Goal: Task Accomplishment & Management: Manage account settings

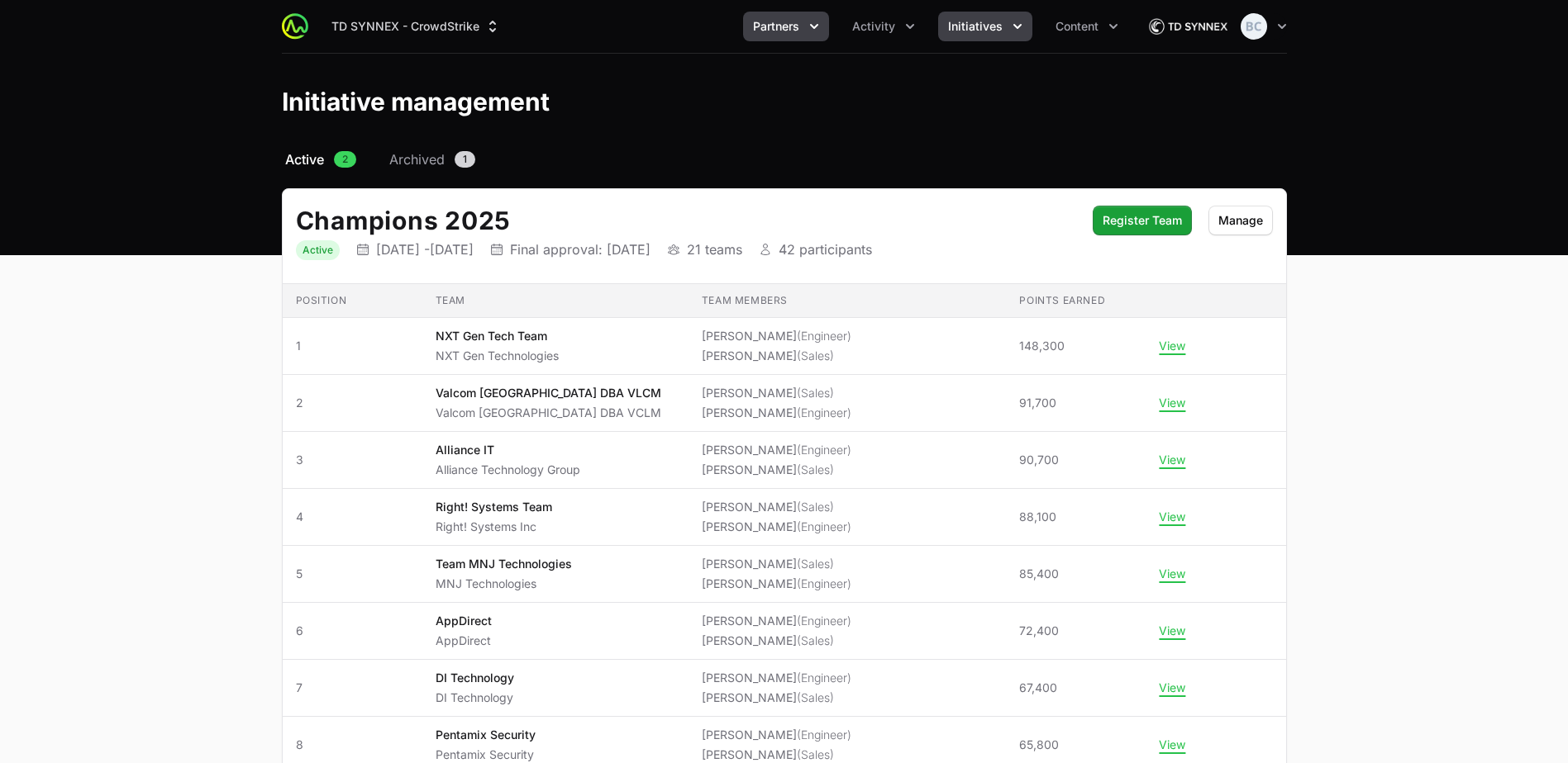
click at [779, 28] on span "Partners" at bounding box center [776, 26] width 46 height 16
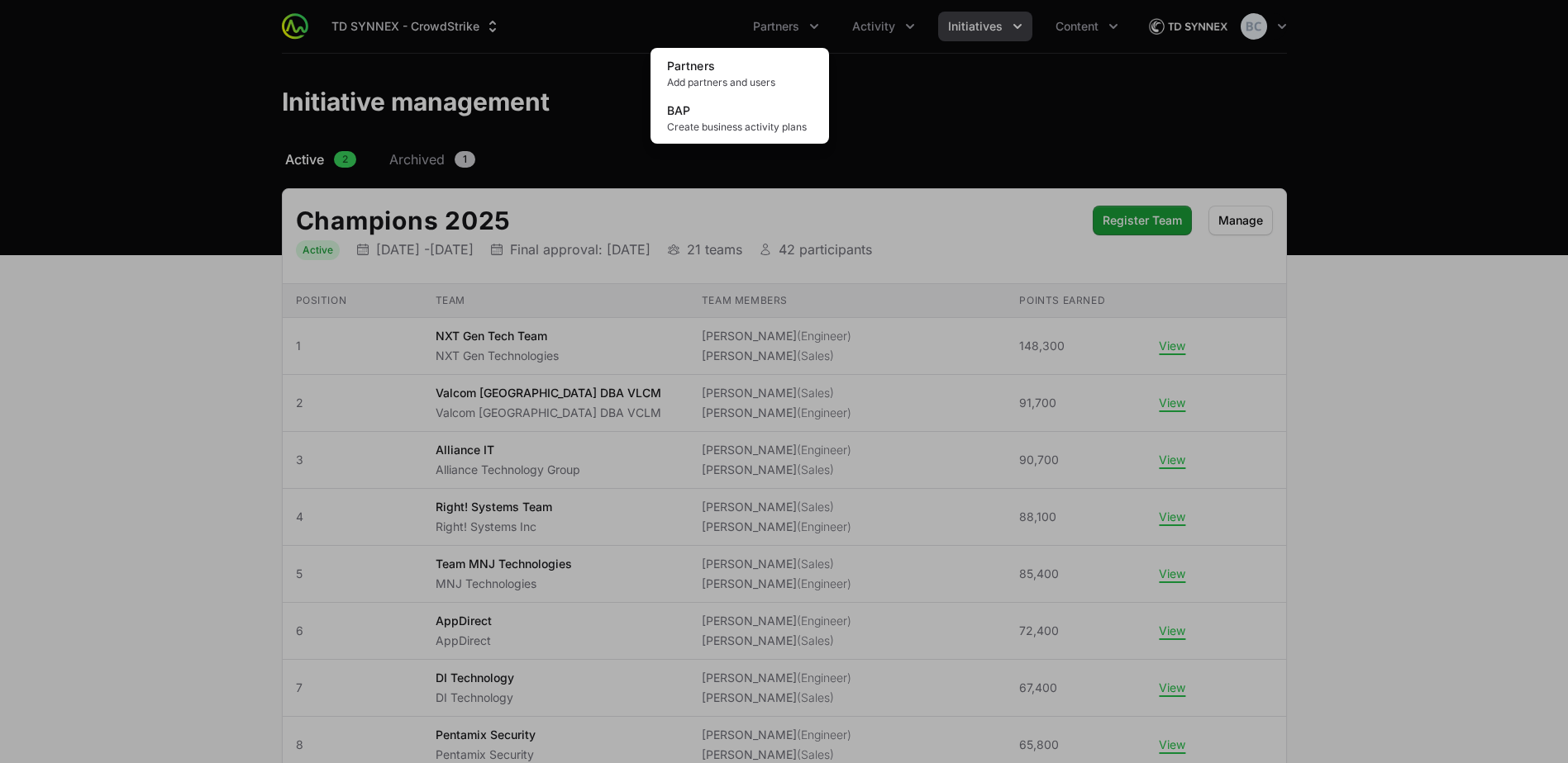
click at [884, 33] on div "Partners menu" at bounding box center [784, 381] width 1568 height 763
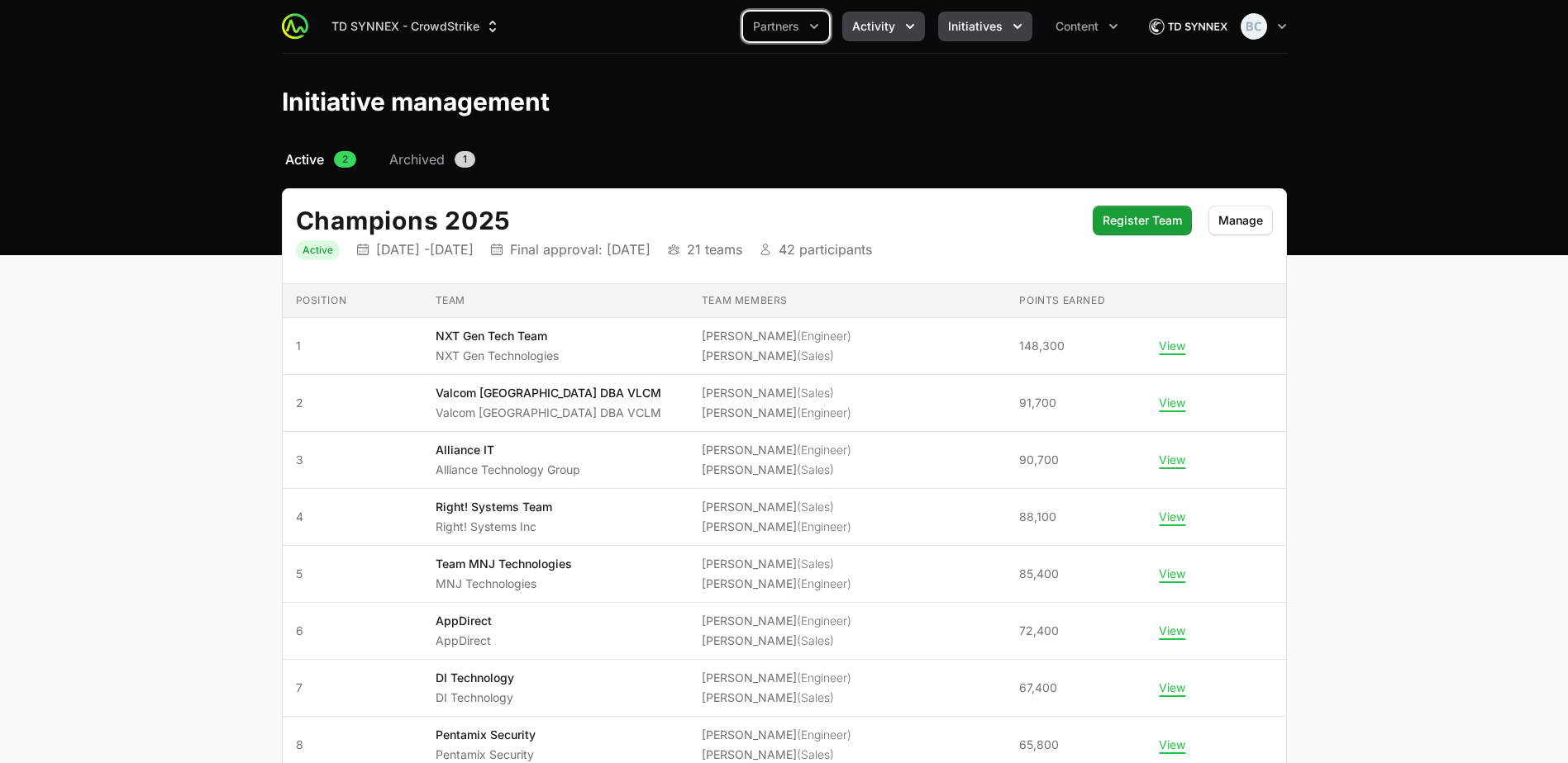
click at [896, 21] on button "Activity" at bounding box center [884, 26] width 82 height 30
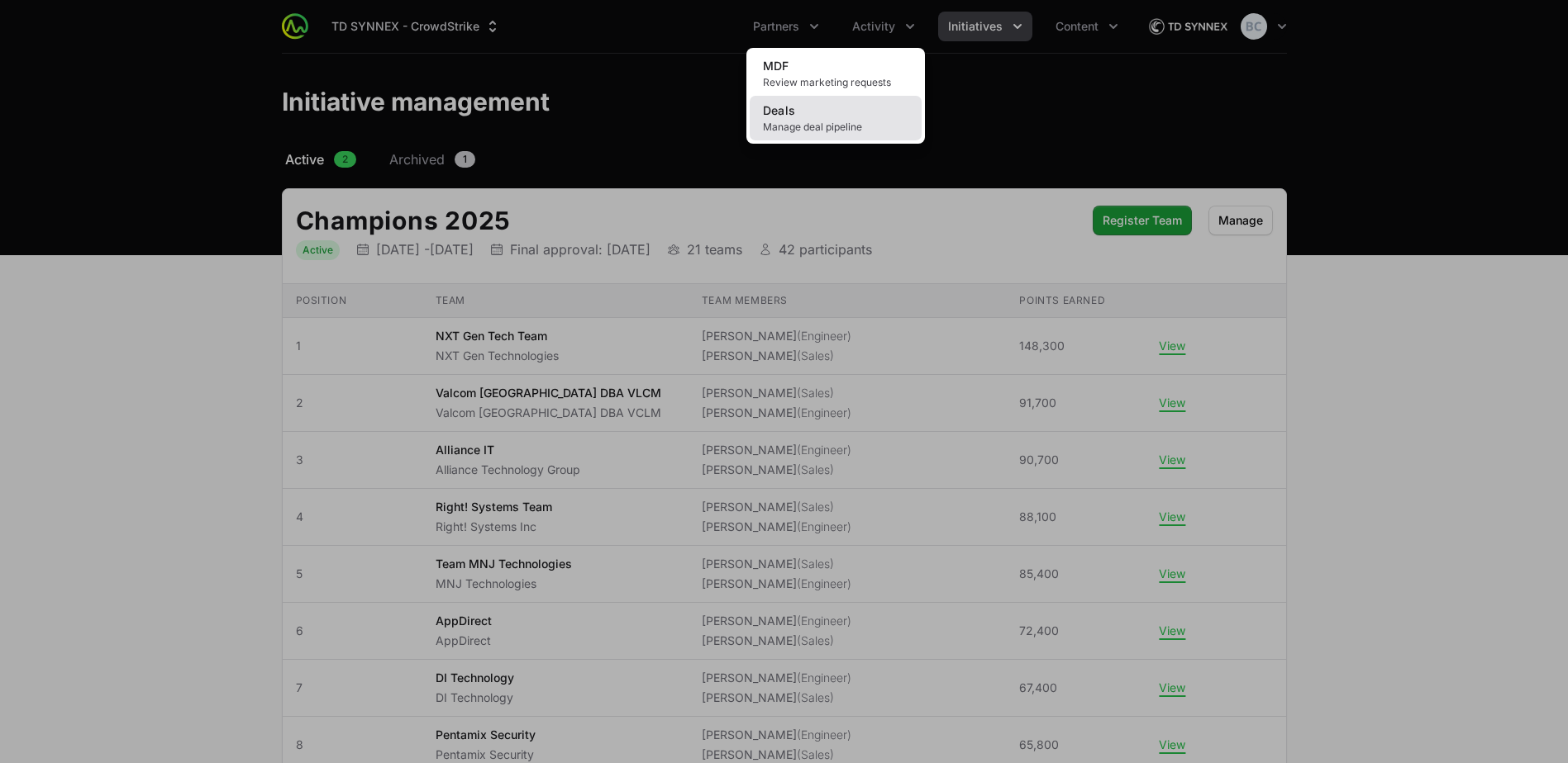
click at [863, 133] on span "Manage deal pipeline" at bounding box center [835, 127] width 145 height 13
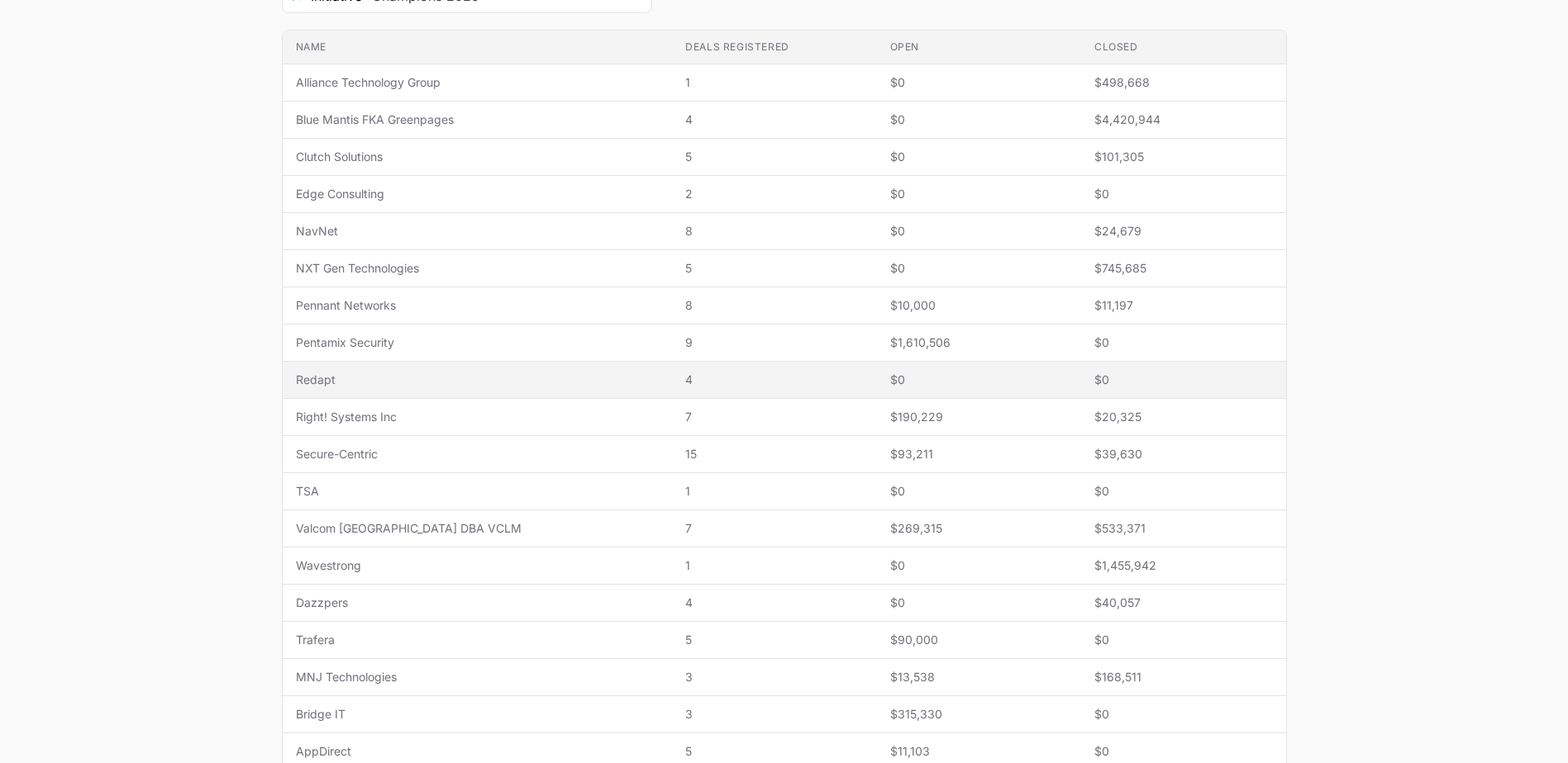
scroll to position [541, 0]
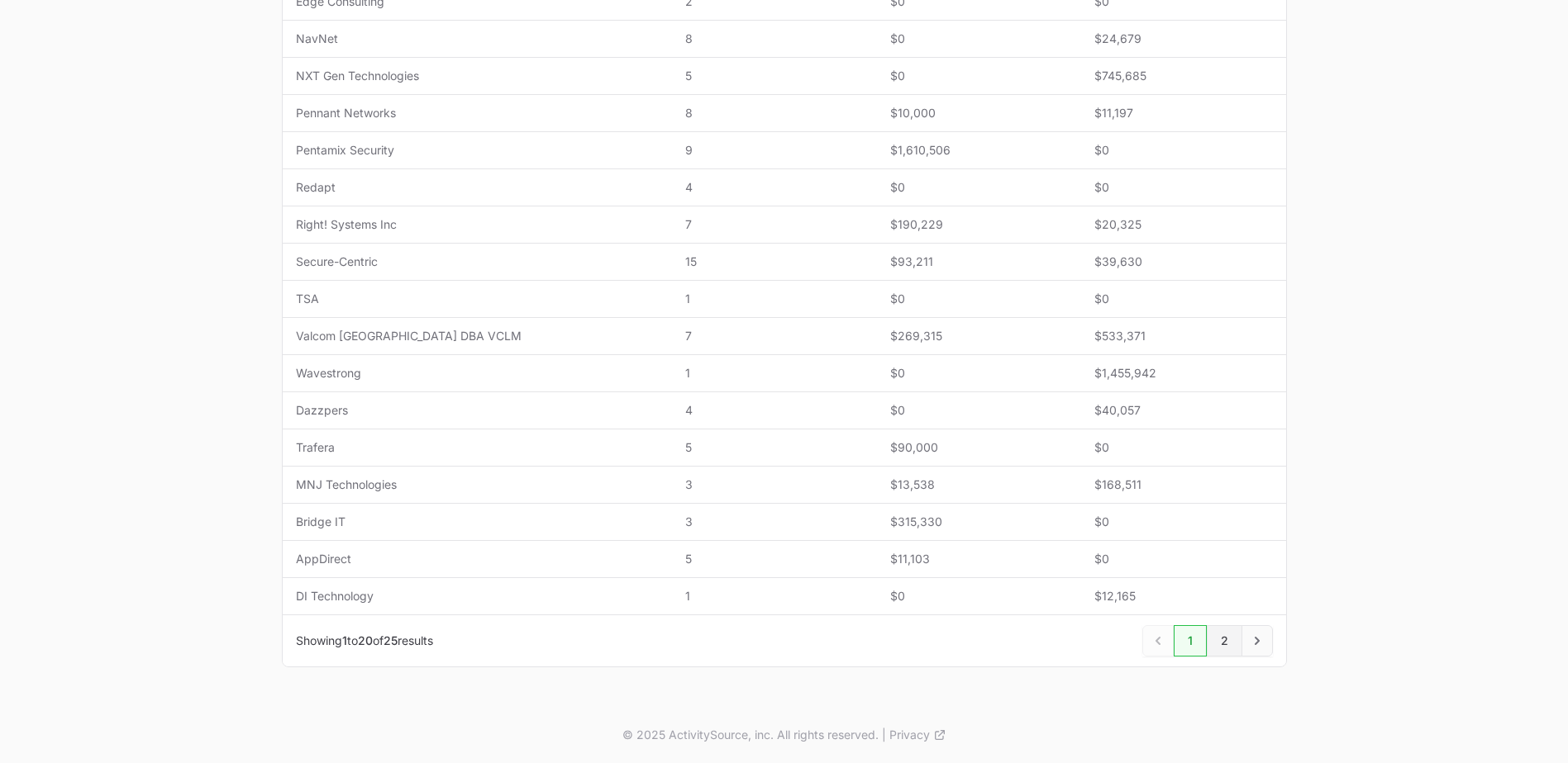
click at [1218, 634] on link "2" at bounding box center [1224, 641] width 35 height 32
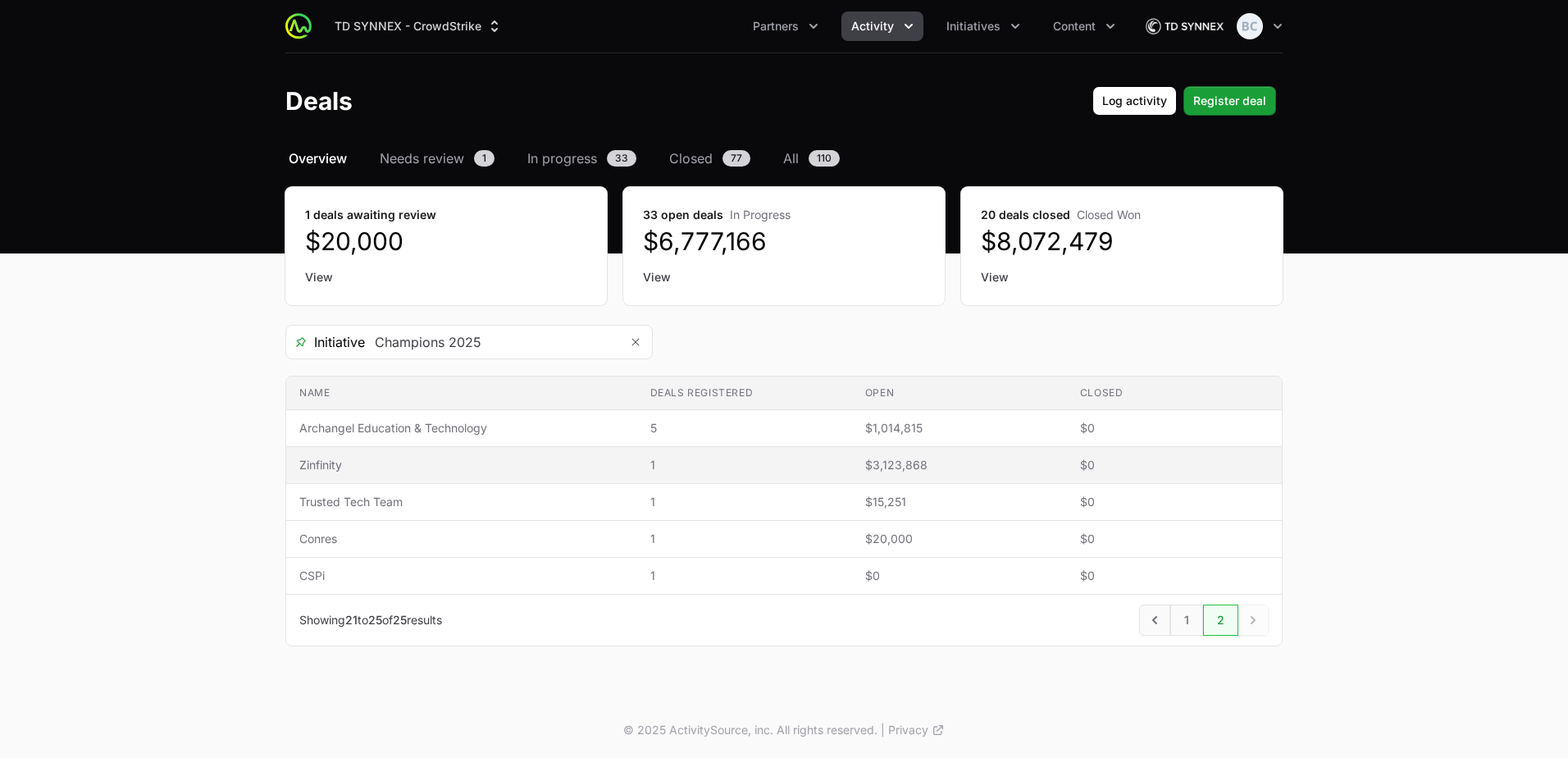
click at [465, 454] on td "Name Zinfinity" at bounding box center [462, 466] width 351 height 37
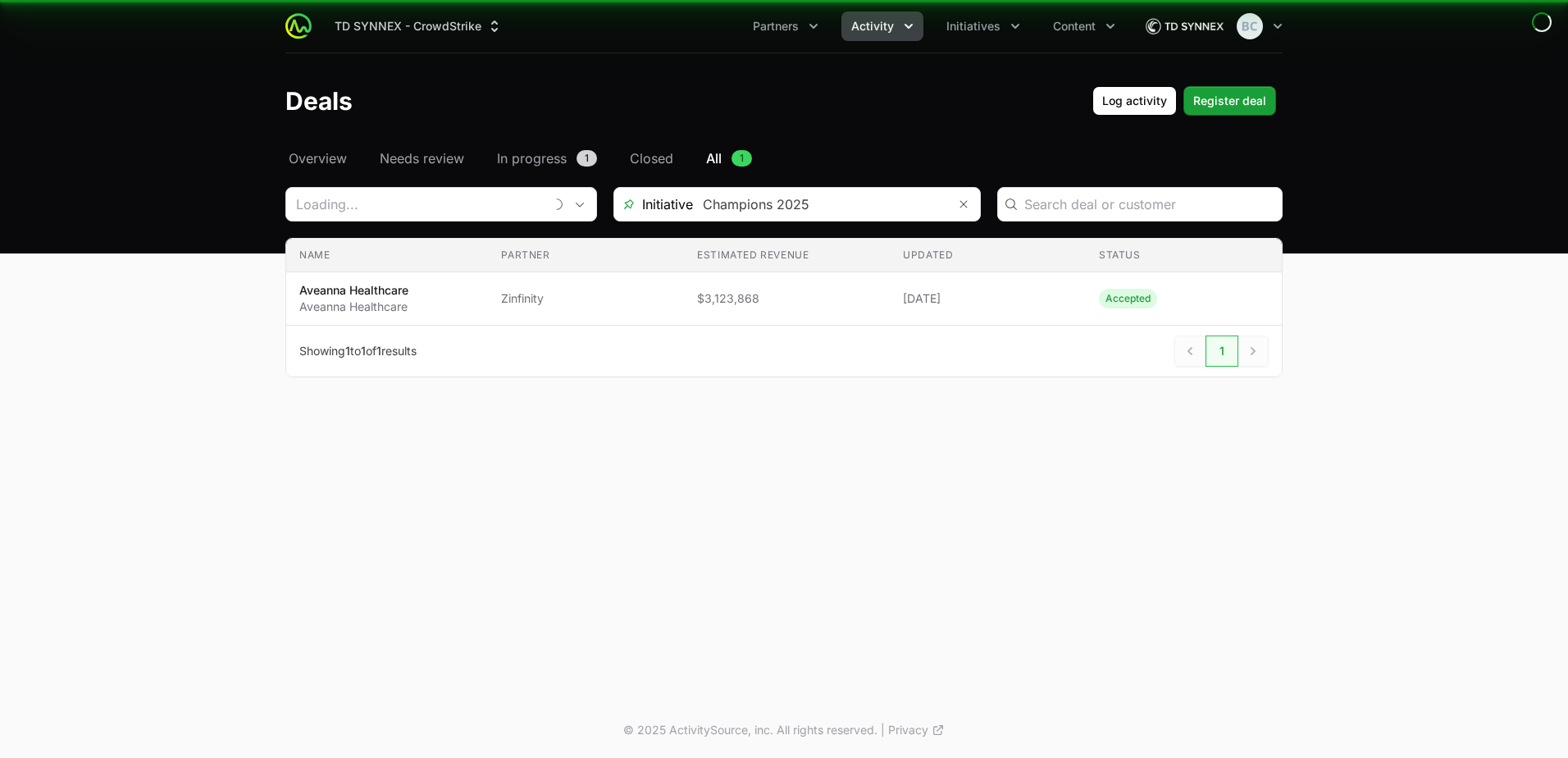
type input "Zinfinity"
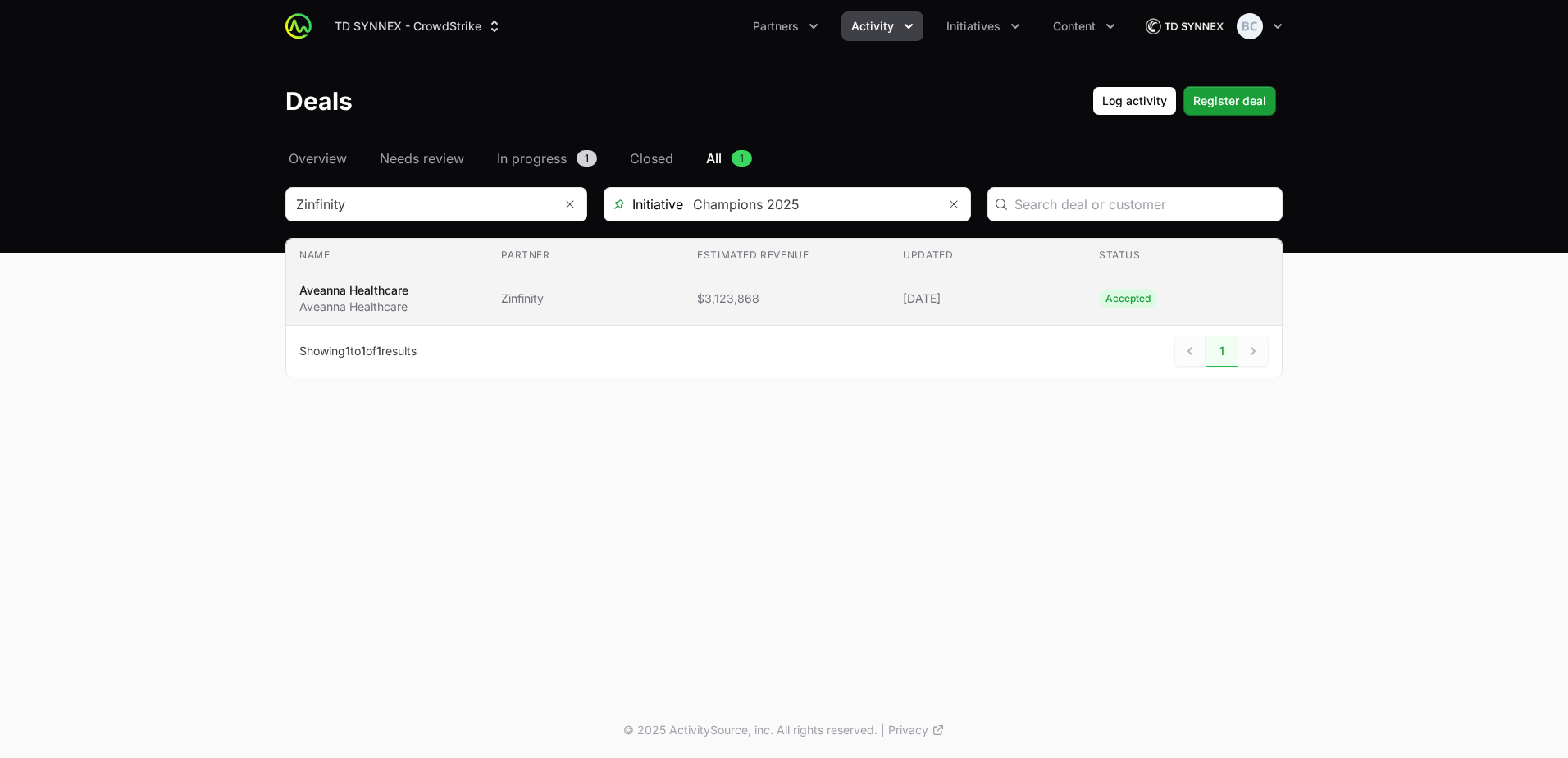
click at [392, 287] on p "Aveanna Healthcare" at bounding box center [354, 290] width 109 height 16
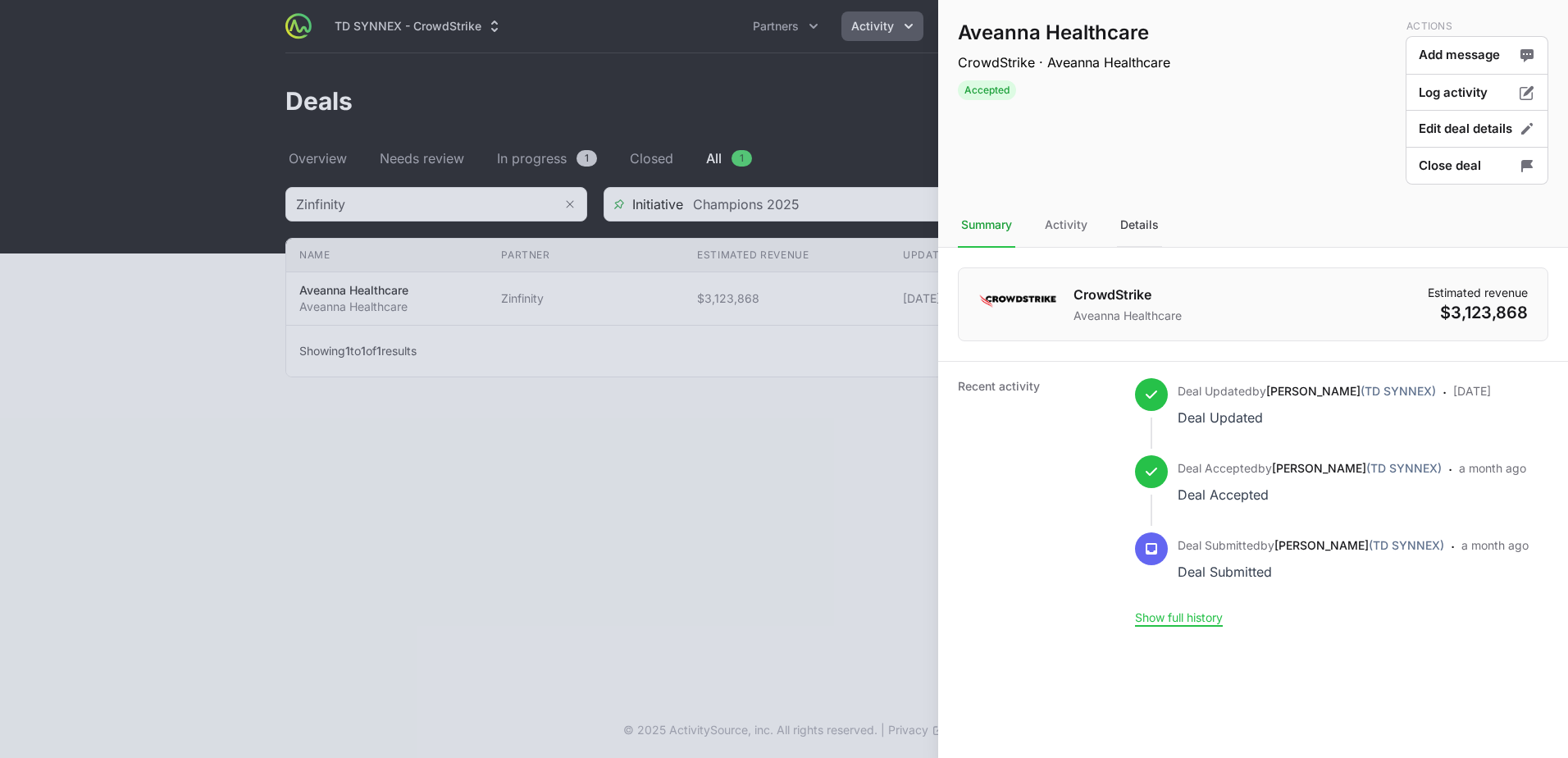
click at [1142, 215] on div "Details" at bounding box center [1139, 226] width 45 height 44
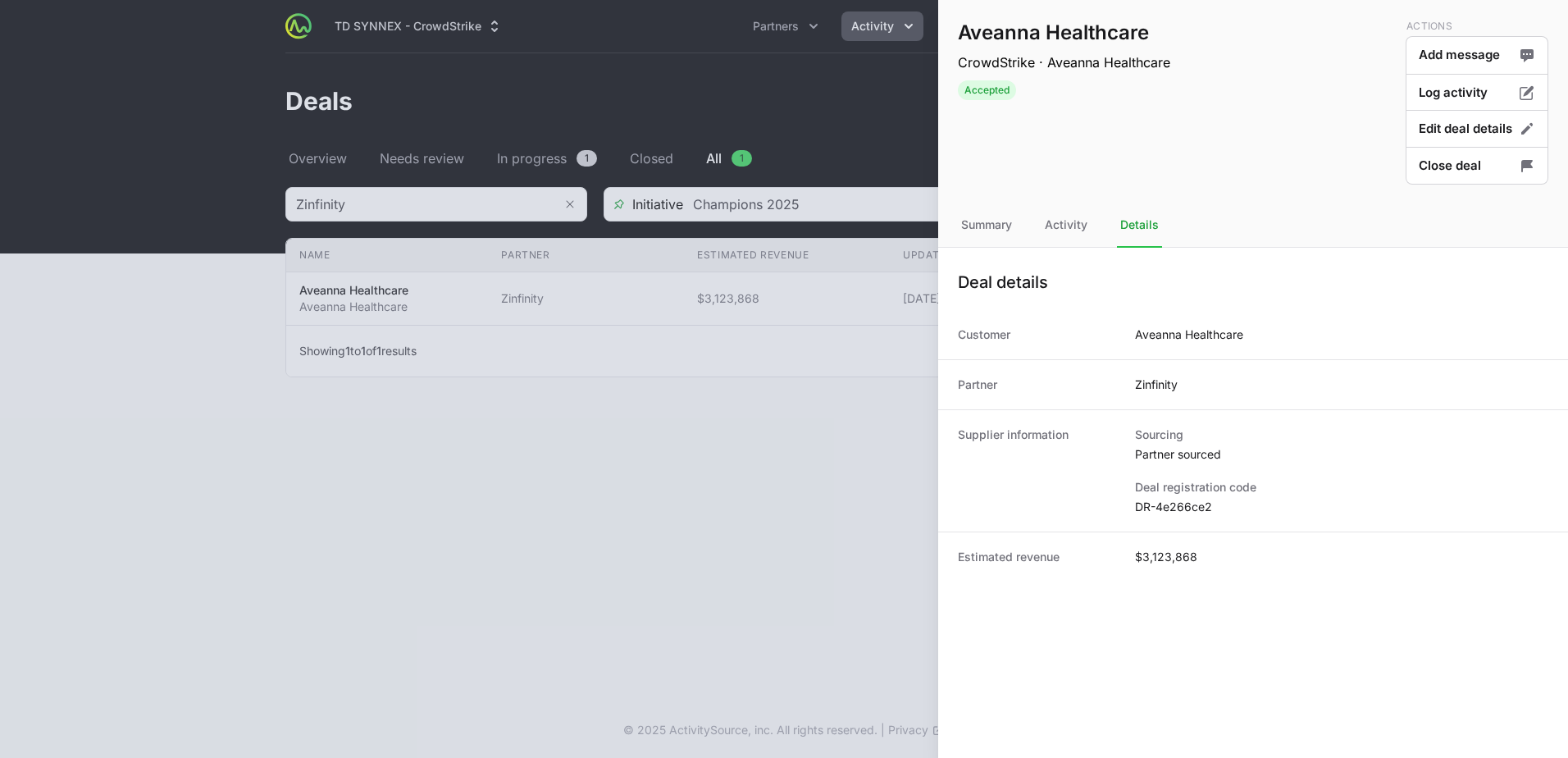
click at [820, 93] on div at bounding box center [784, 379] width 1568 height 758
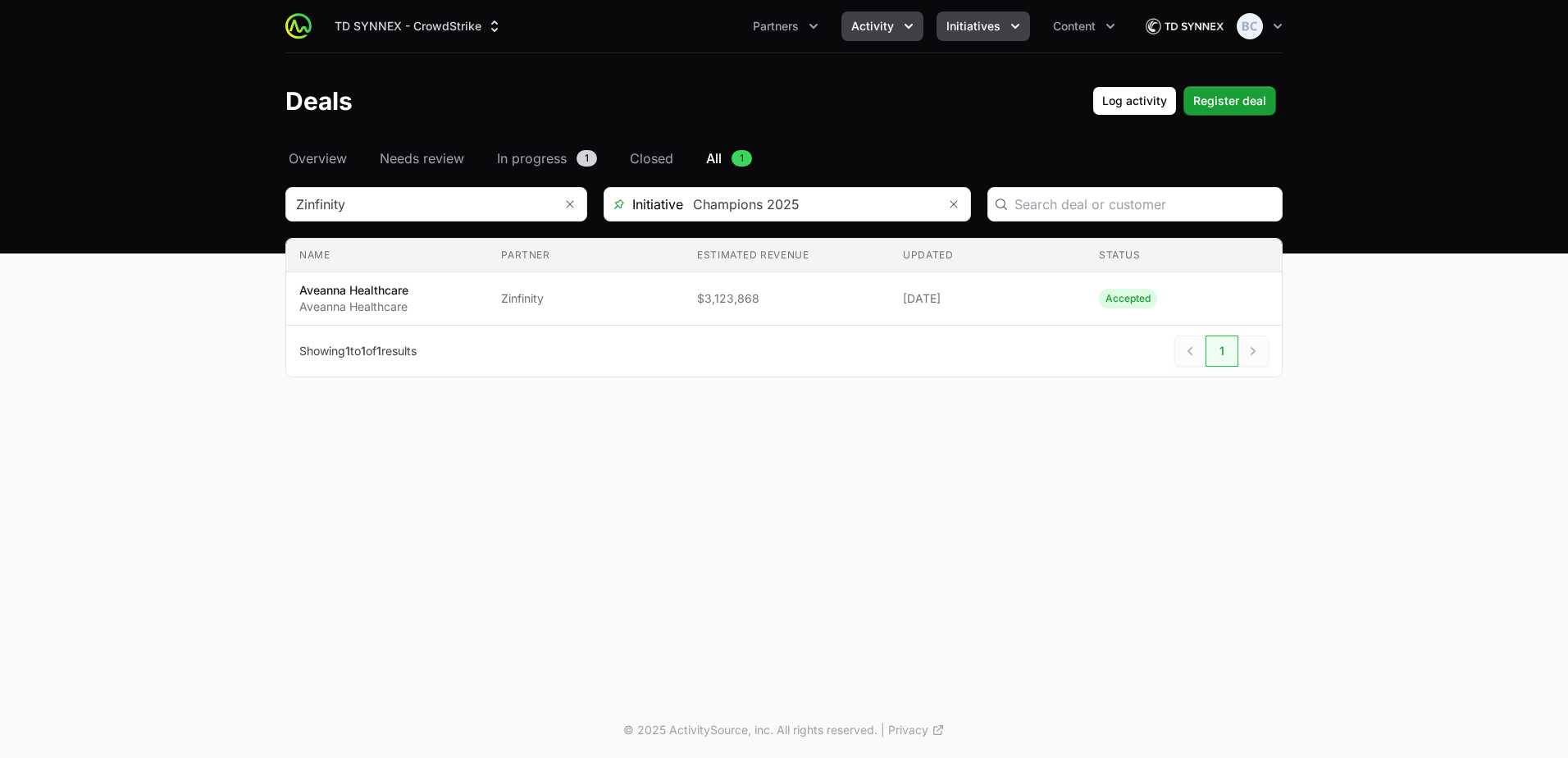
click at [1011, 23] on icon "Initiatives menu" at bounding box center [1015, 26] width 16 height 16
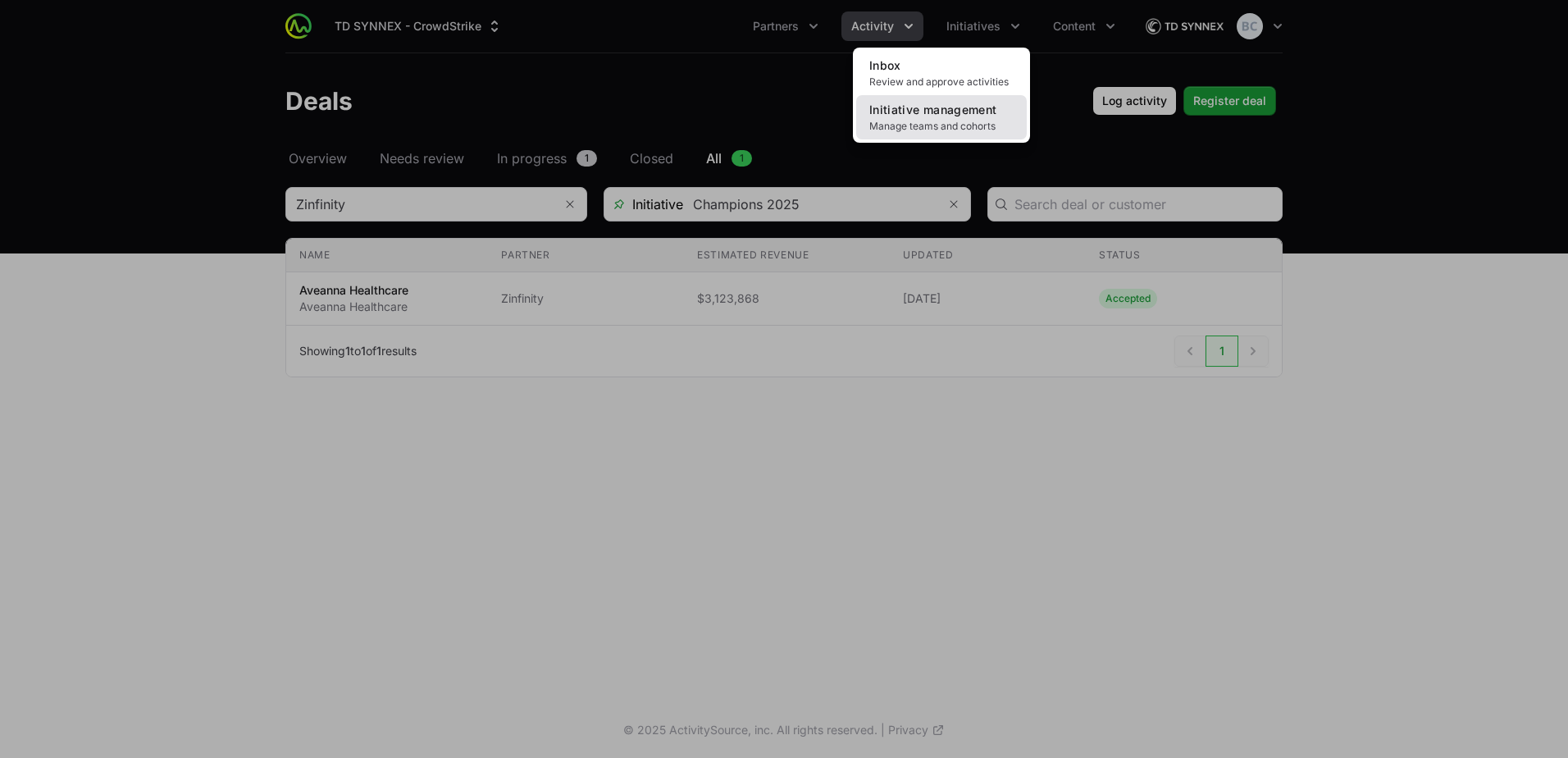
click at [948, 112] on span "Initiative management" at bounding box center [932, 109] width 127 height 14
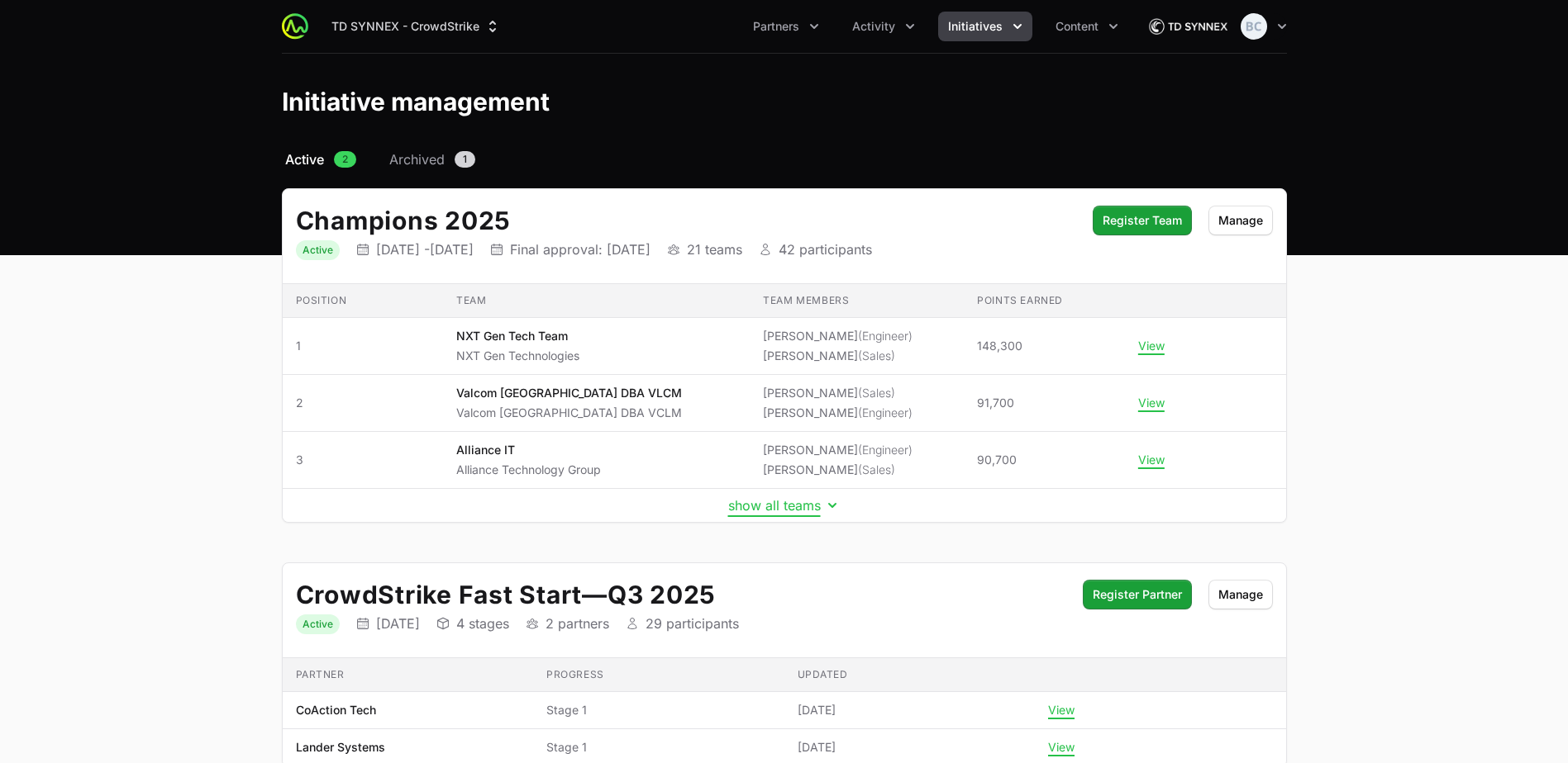
click at [787, 507] on button "show all teams" at bounding box center [784, 505] width 112 height 16
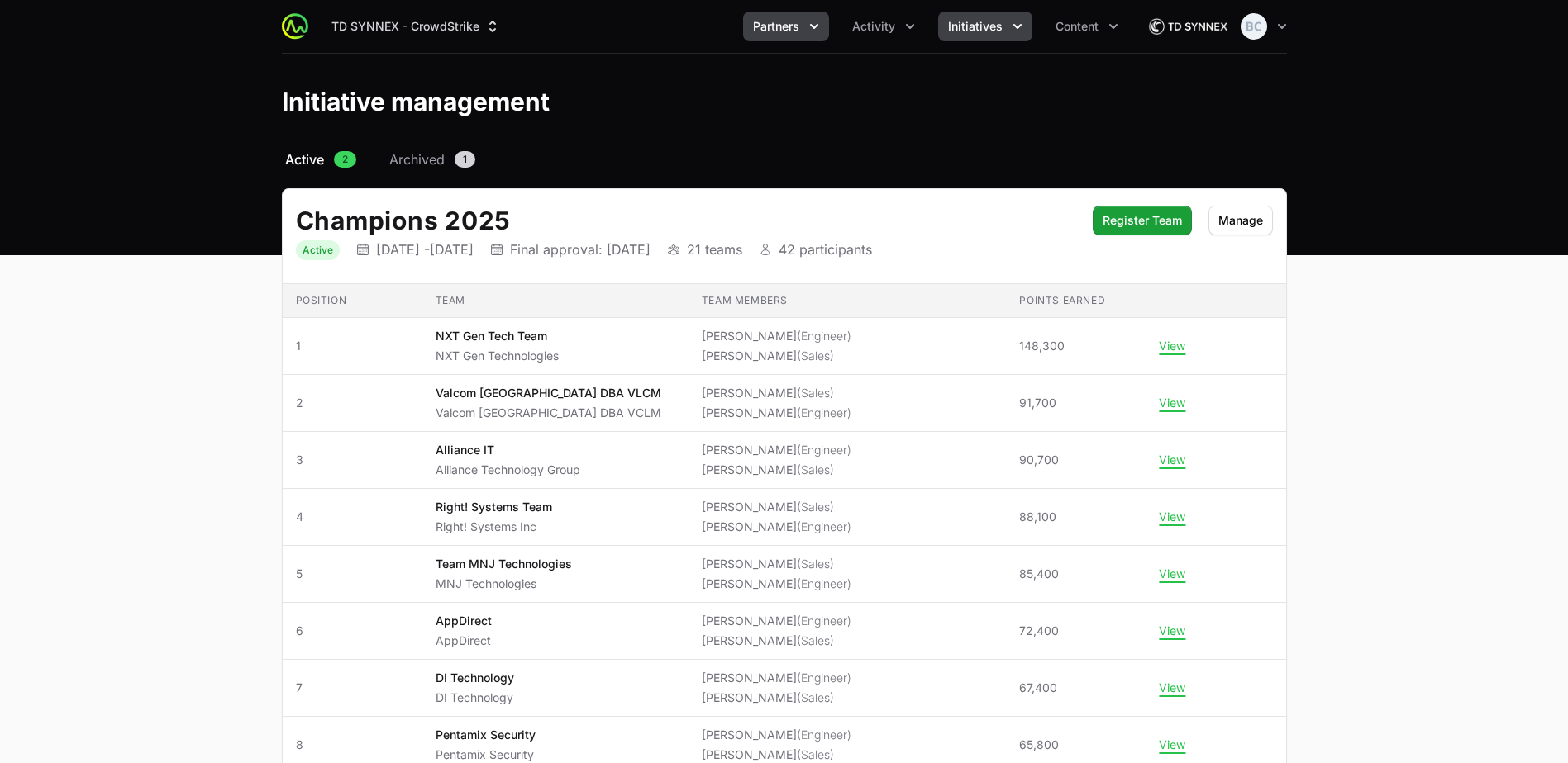
click at [792, 21] on span "Partners" at bounding box center [776, 26] width 46 height 16
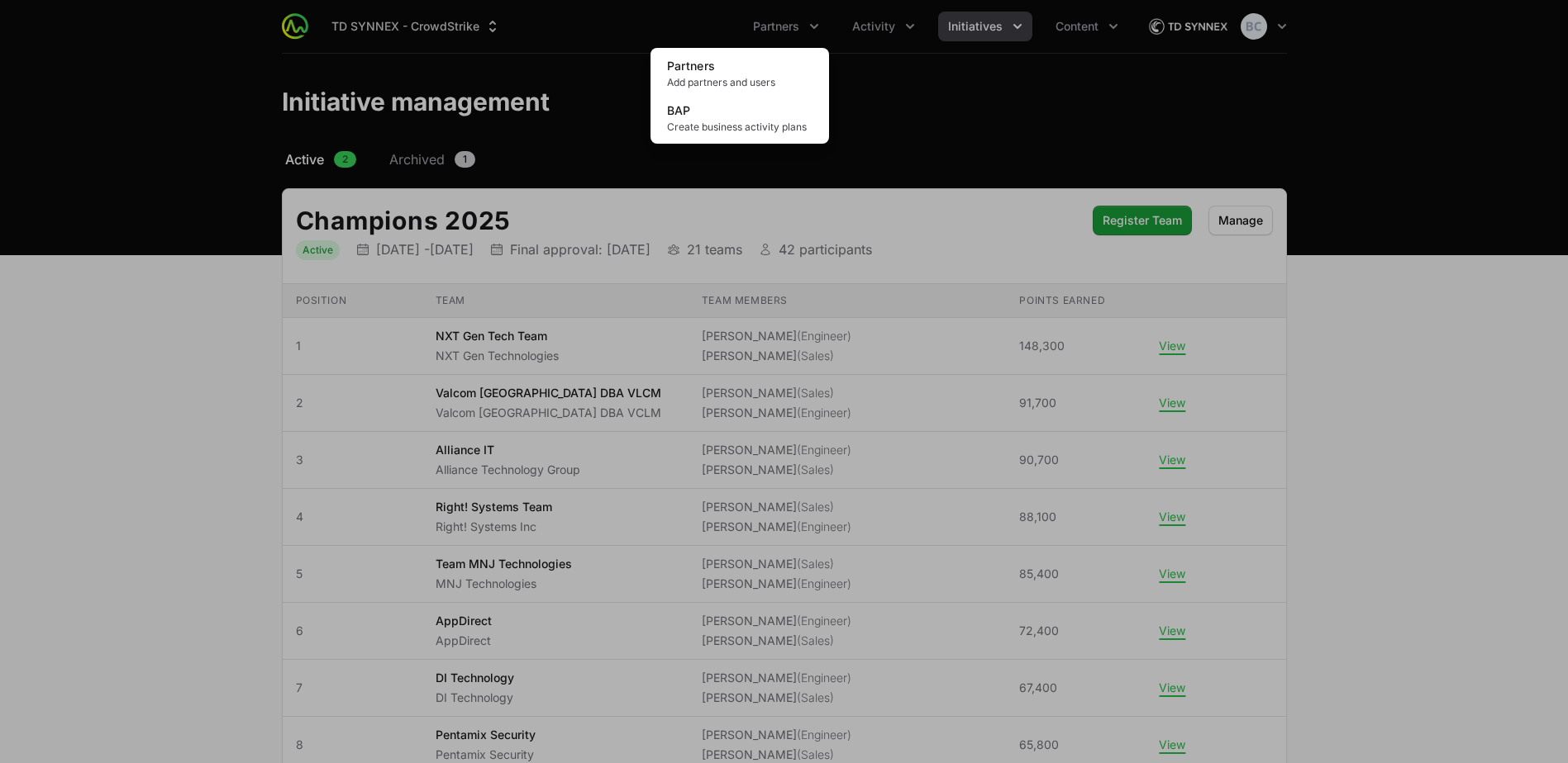
click at [881, 31] on div "Partners menu" at bounding box center [784, 381] width 1568 height 763
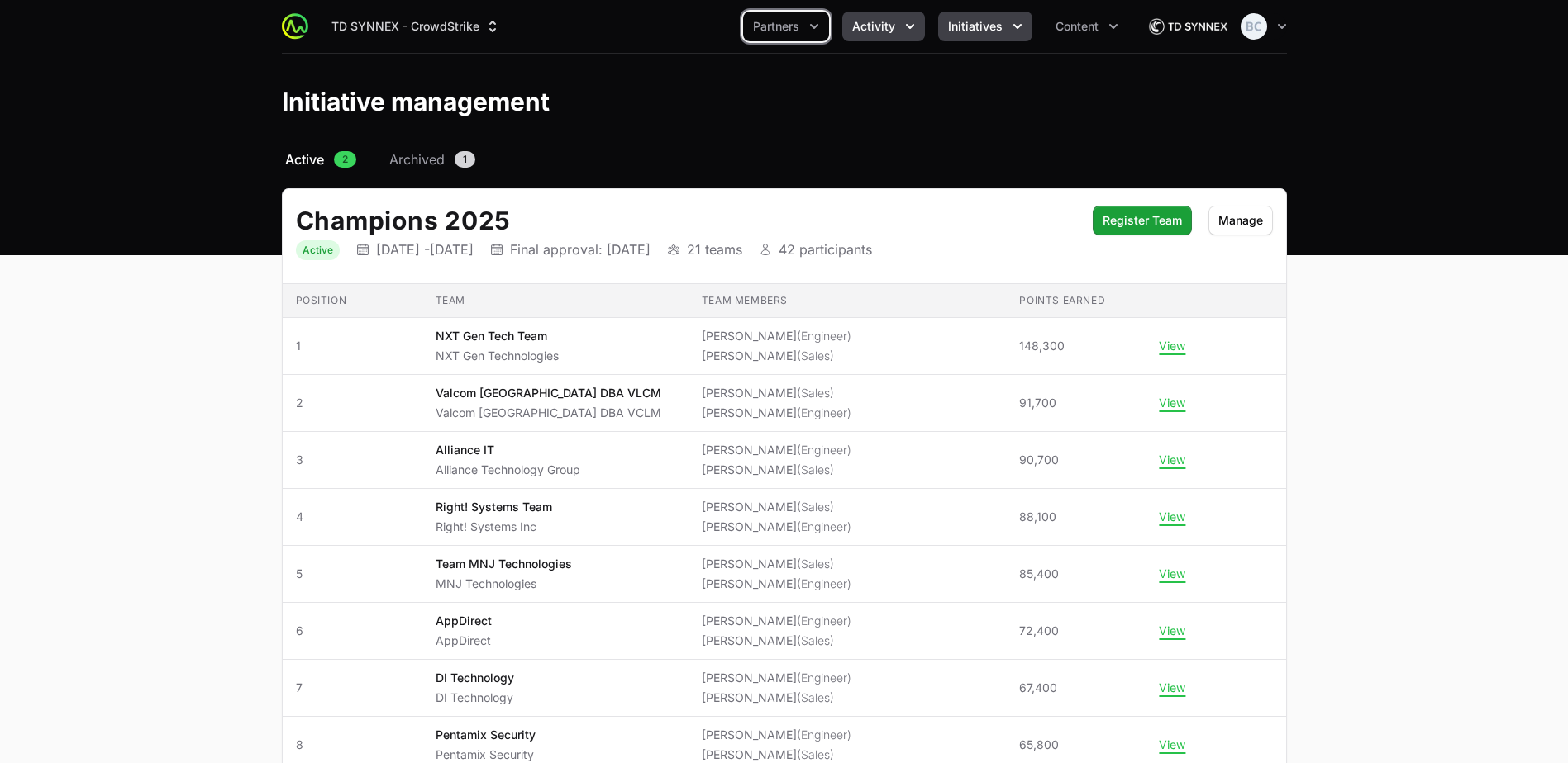
click at [888, 32] on span "Activity" at bounding box center [873, 26] width 43 height 16
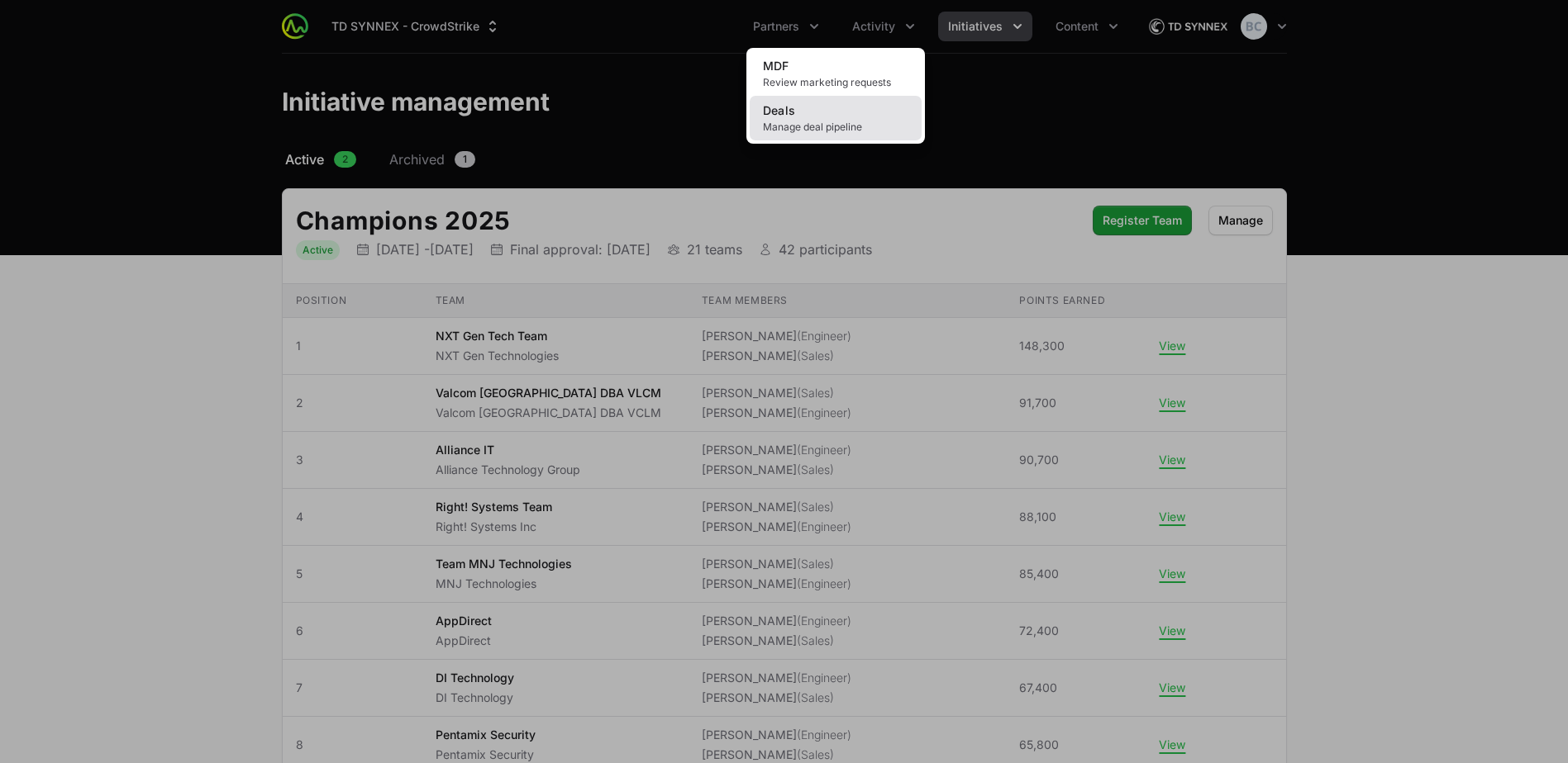
click at [818, 115] on link "Deals Manage deal pipeline" at bounding box center [836, 118] width 172 height 45
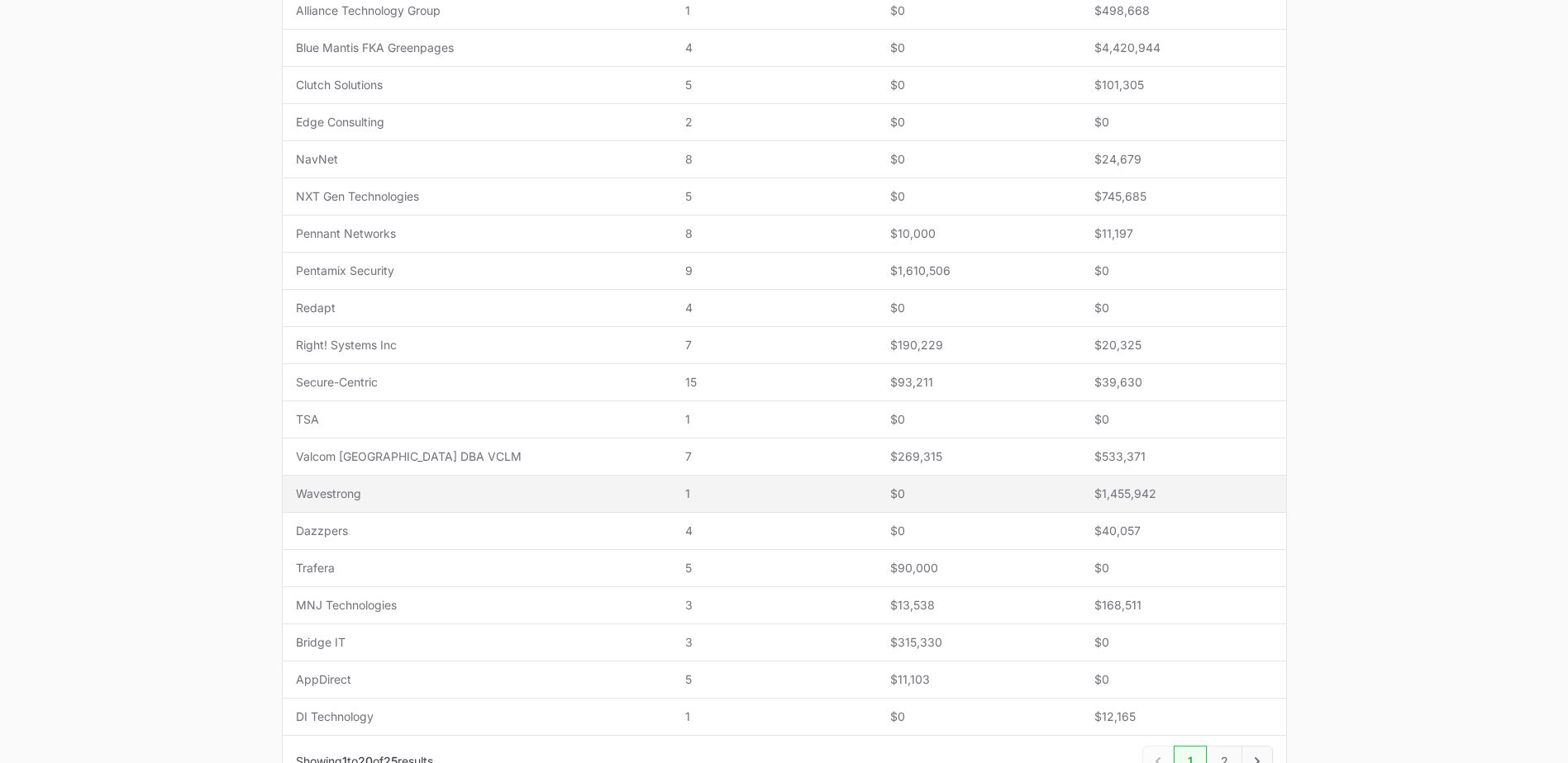
scroll to position [541, 0]
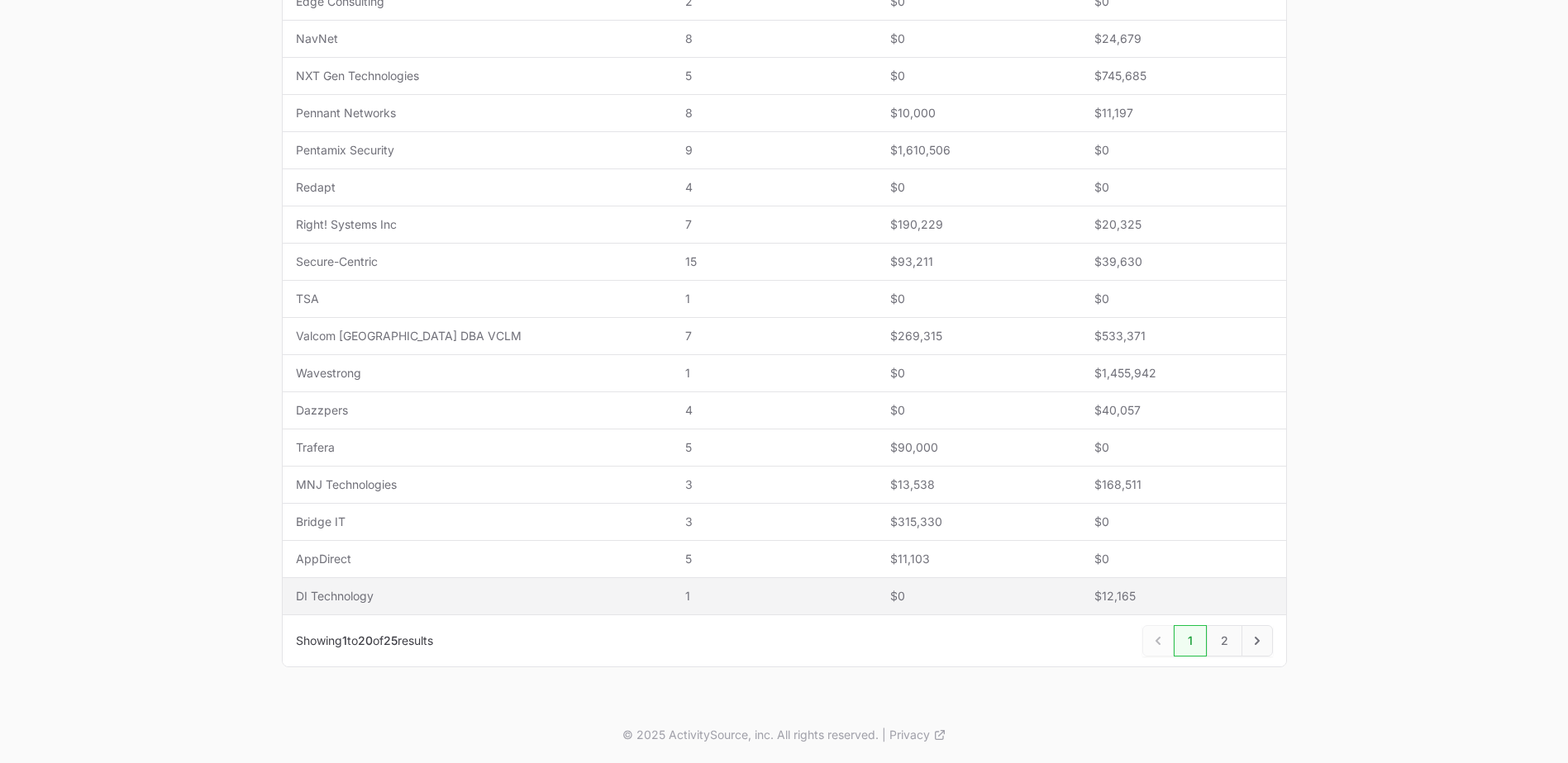
click at [523, 602] on span "DI Technology" at bounding box center [477, 596] width 363 height 16
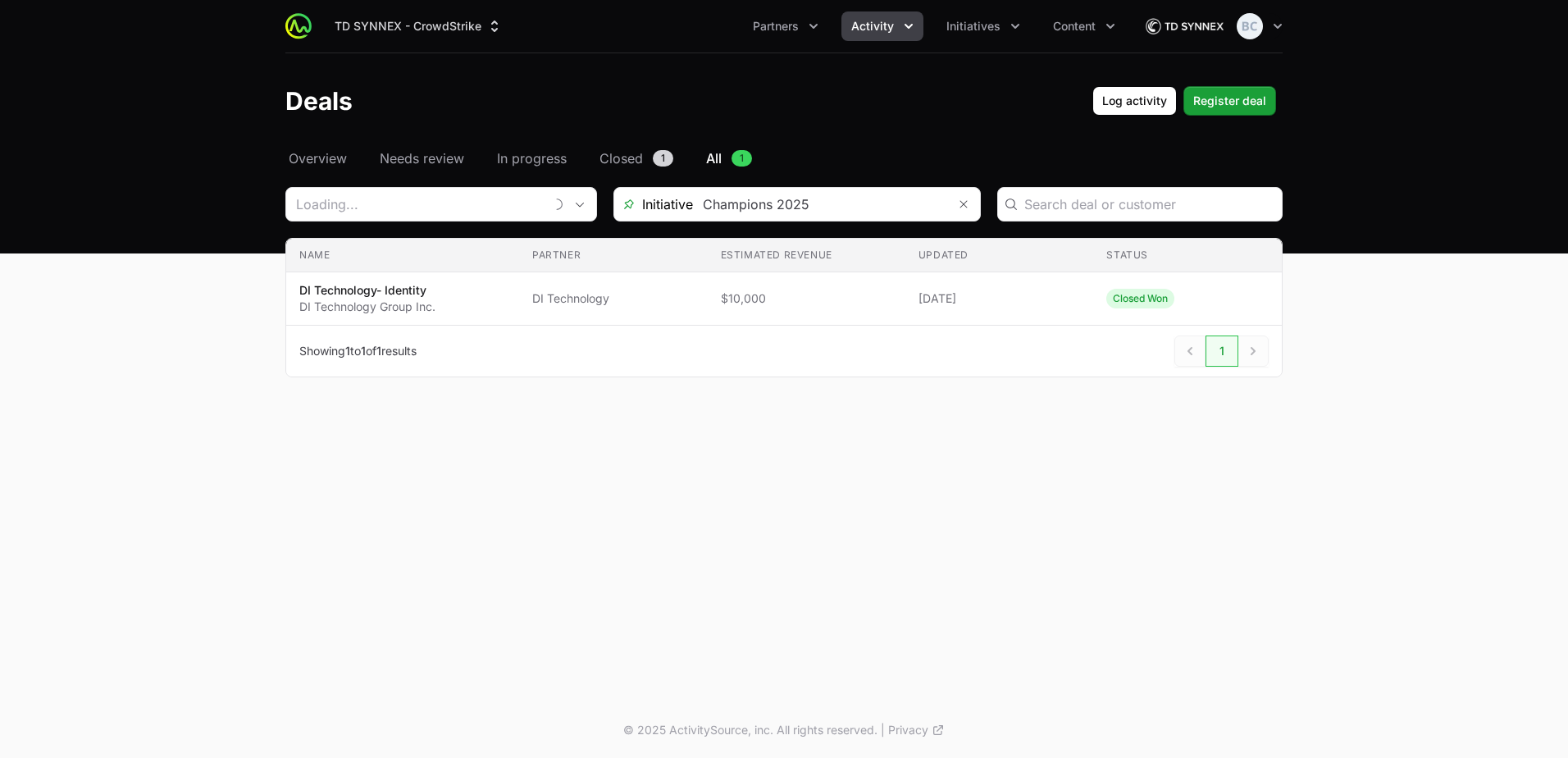
type input "DI Technology"
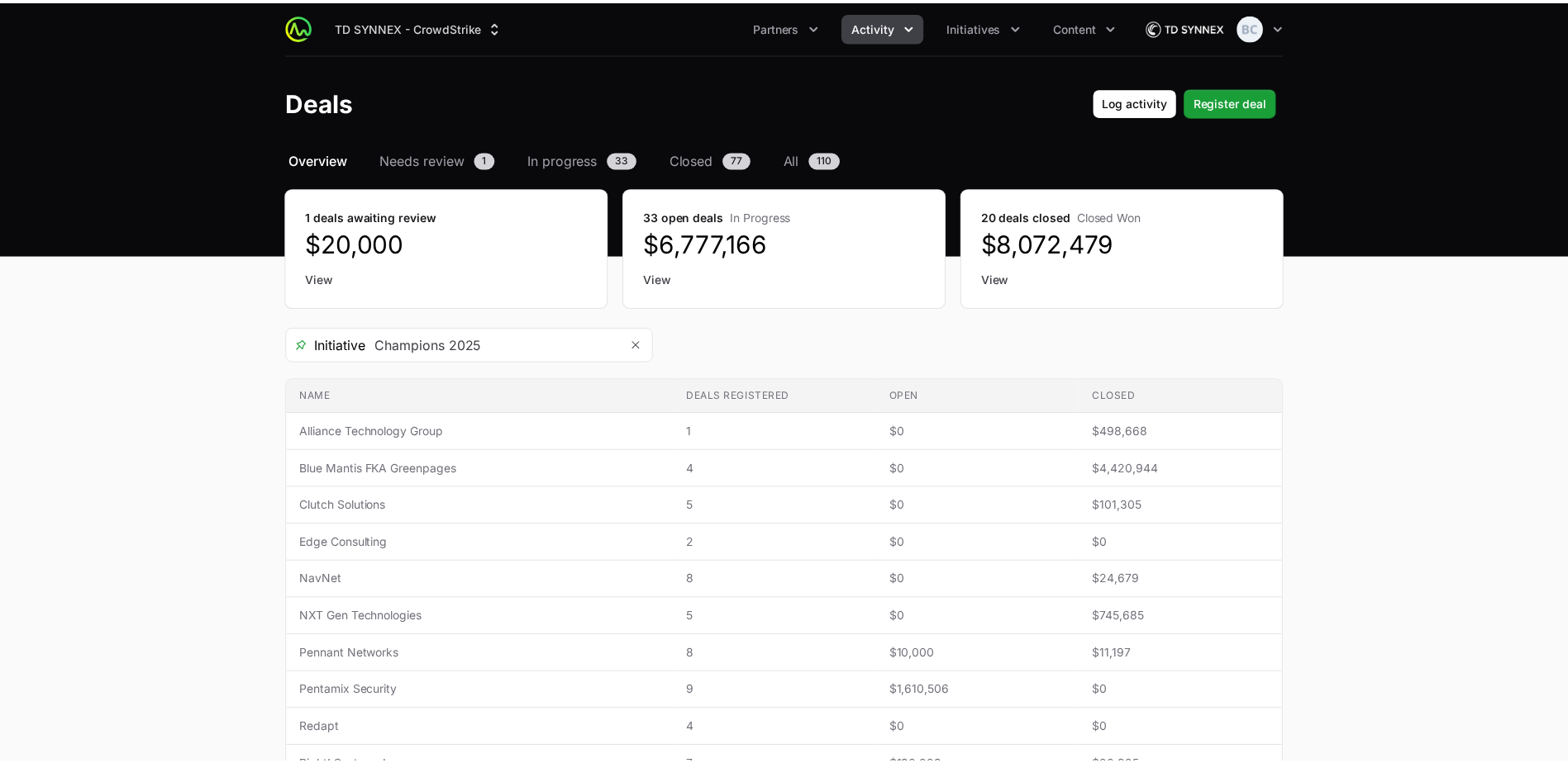
scroll to position [541, 0]
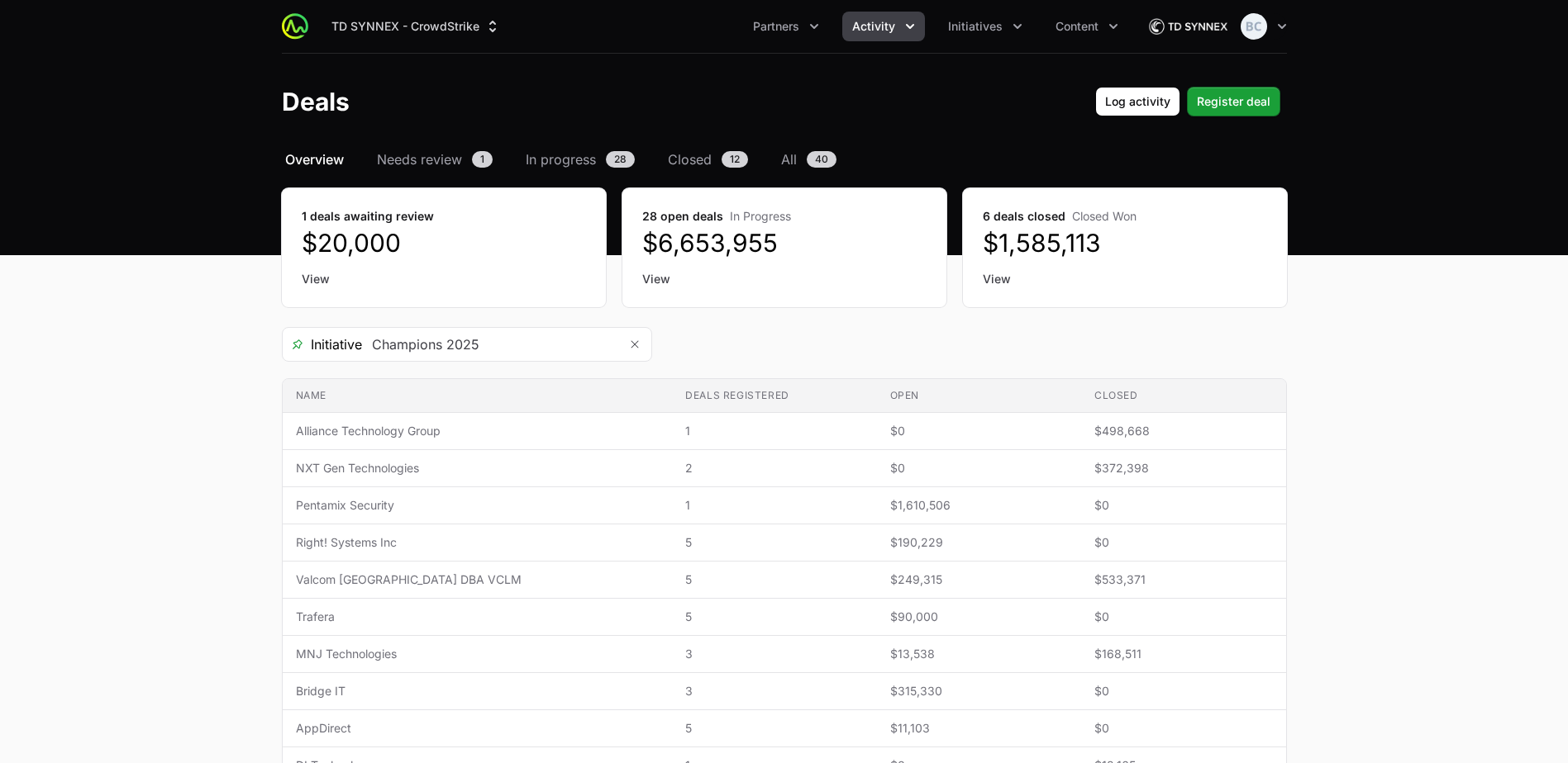
scroll to position [15, 0]
